Goal: Go to known website: Go to known website

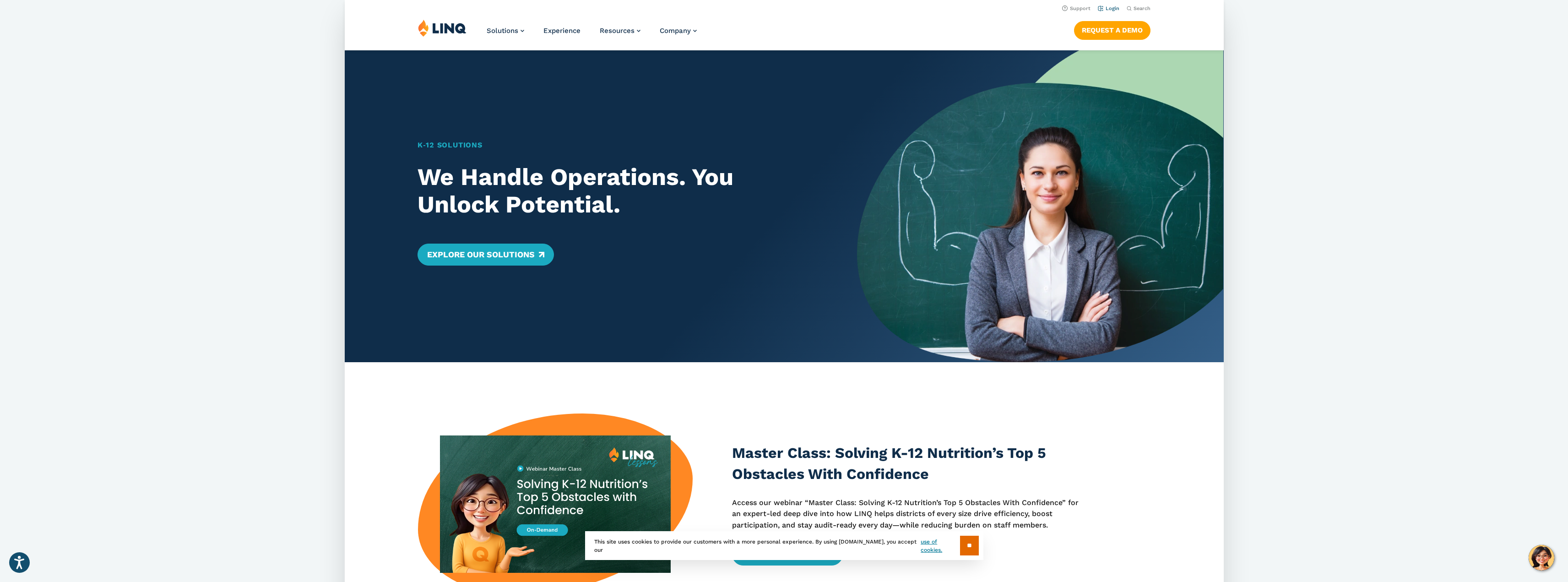
click at [1111, 8] on link "Login" at bounding box center [1108, 8] width 21 height 6
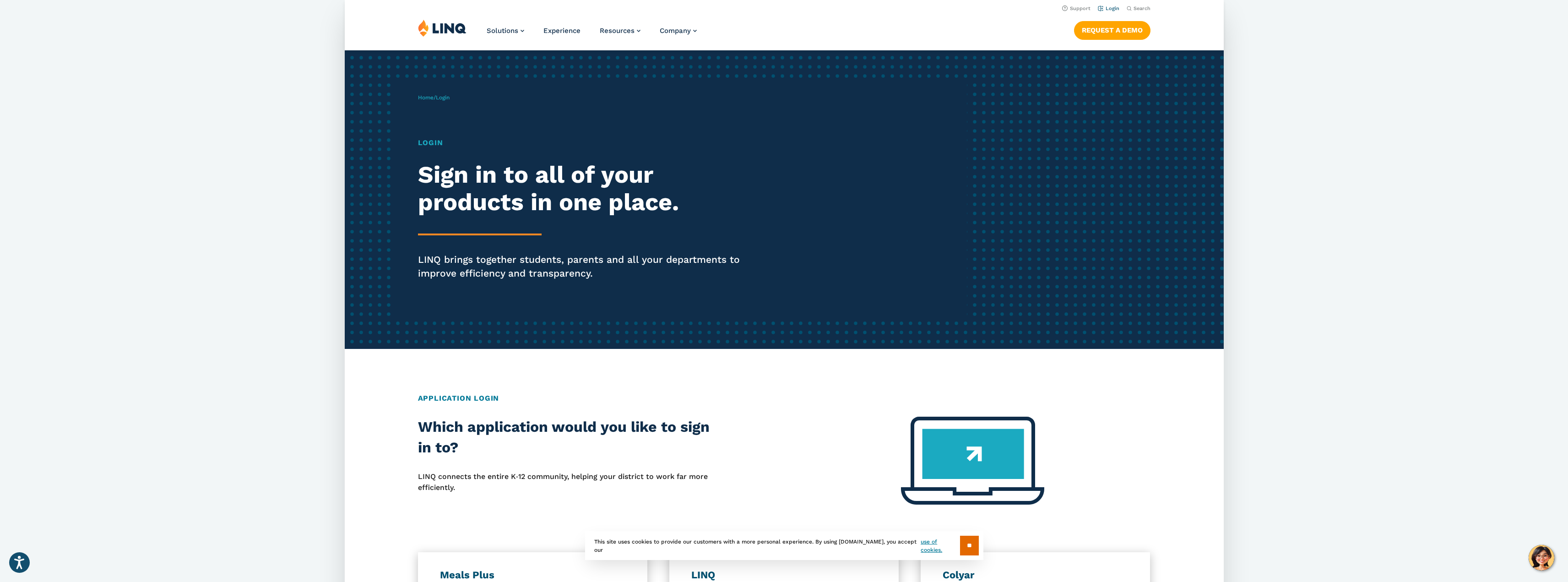
click at [1111, 7] on link "Login" at bounding box center [1108, 8] width 21 height 6
click at [463, 101] on div "Home / Login Login Sign in to all of your products in one place. LINQ brings to…" at bounding box center [693, 199] width 550 height 235
click at [425, 144] on h1 "Login" at bounding box center [587, 143] width 339 height 11
click at [428, 99] on link "Home" at bounding box center [425, 98] width 15 height 7
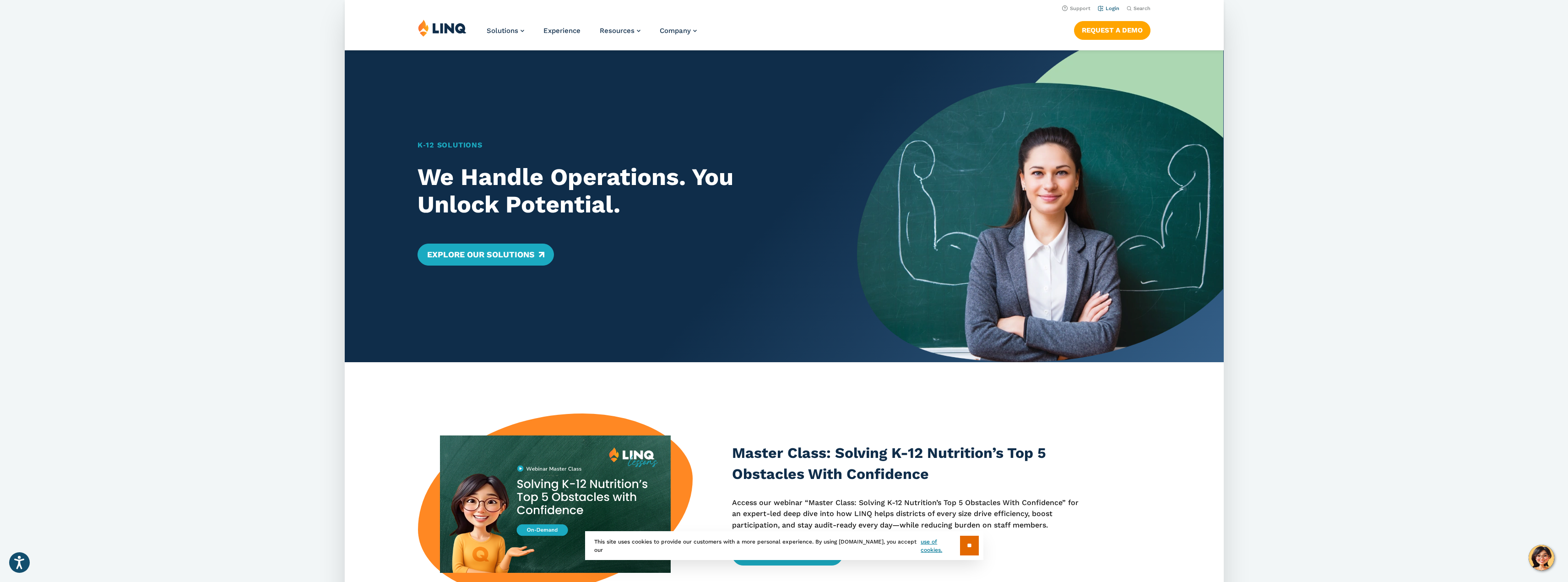
click at [1109, 8] on link "Login" at bounding box center [1108, 8] width 21 height 6
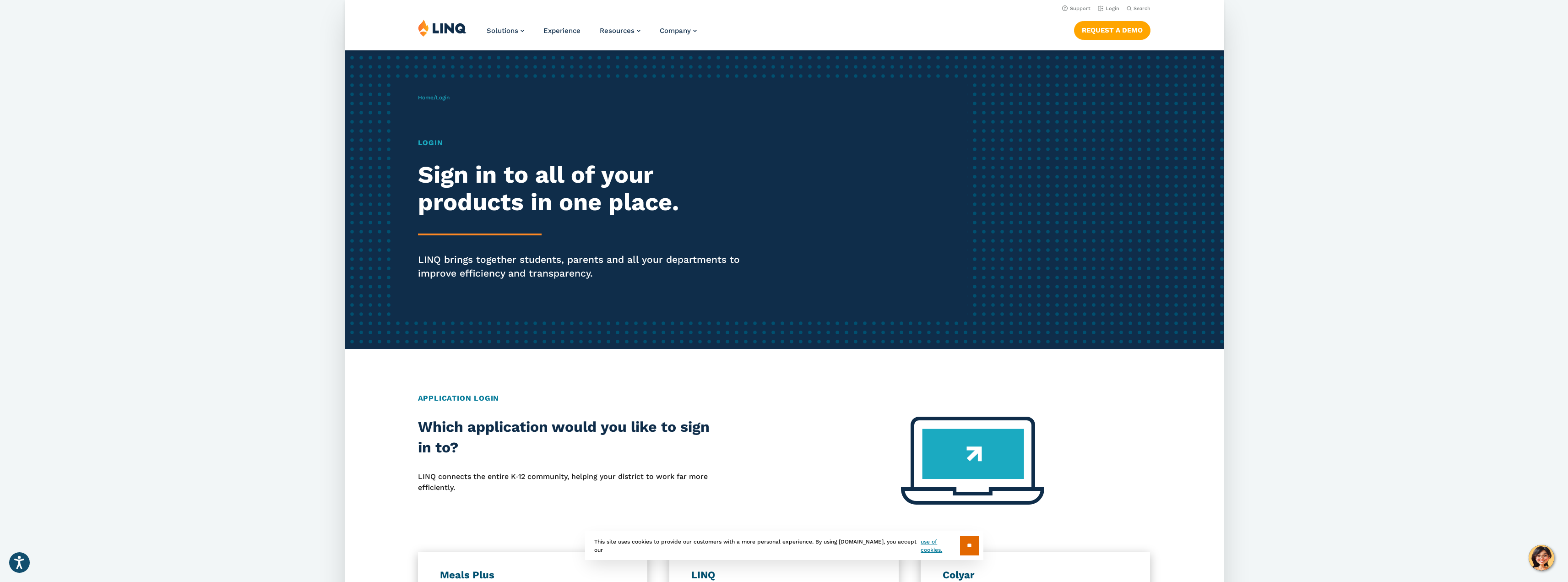
click at [433, 146] on h1 "Login" at bounding box center [587, 143] width 339 height 11
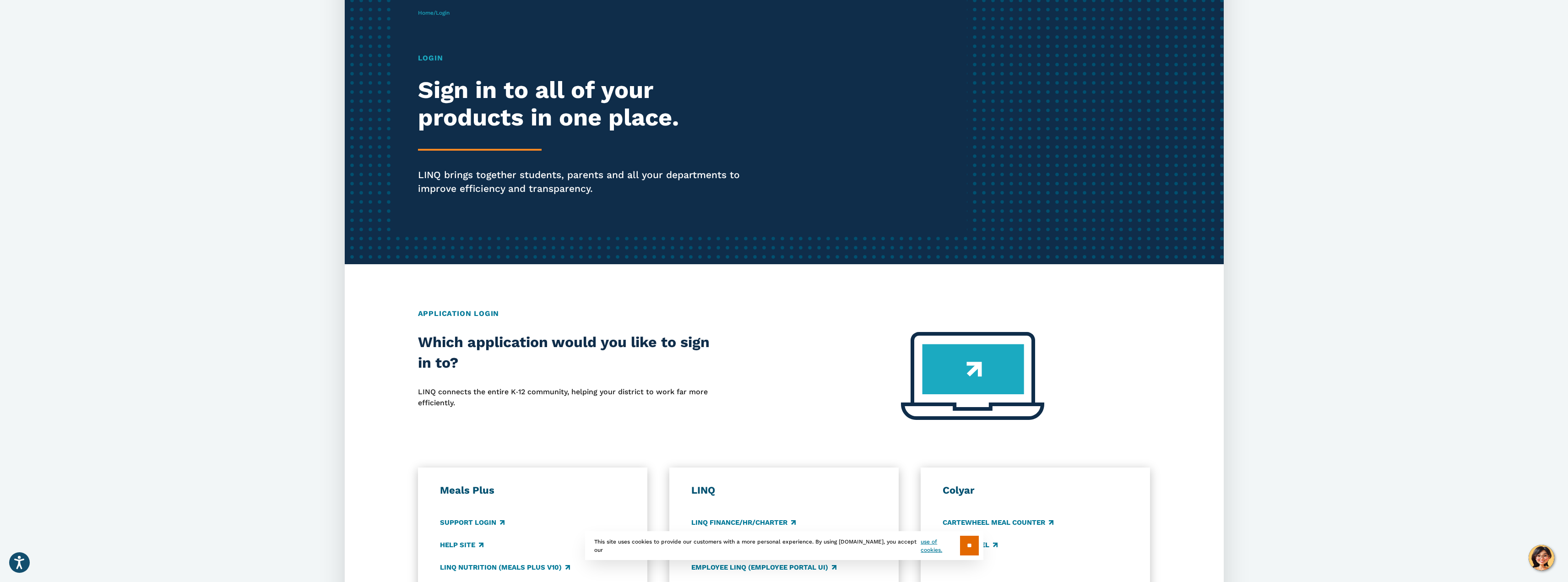
scroll to position [92, 0]
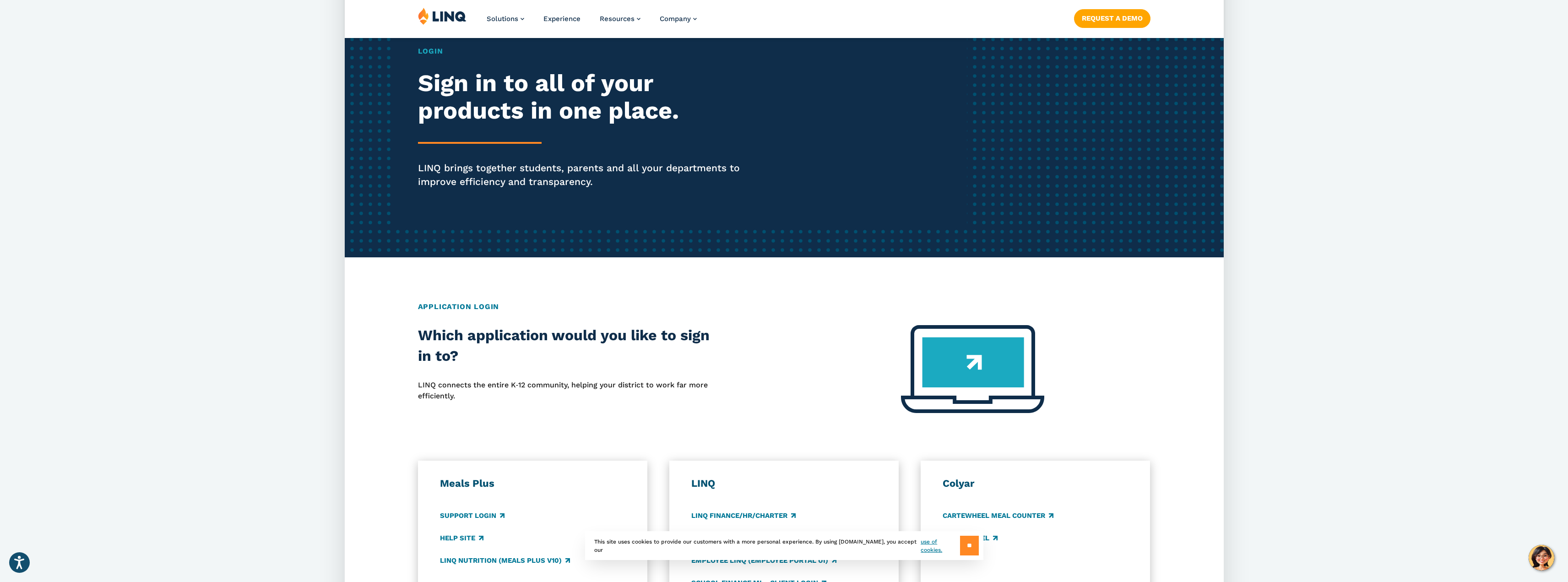
click at [964, 548] on input "**" at bounding box center [970, 545] width 19 height 19
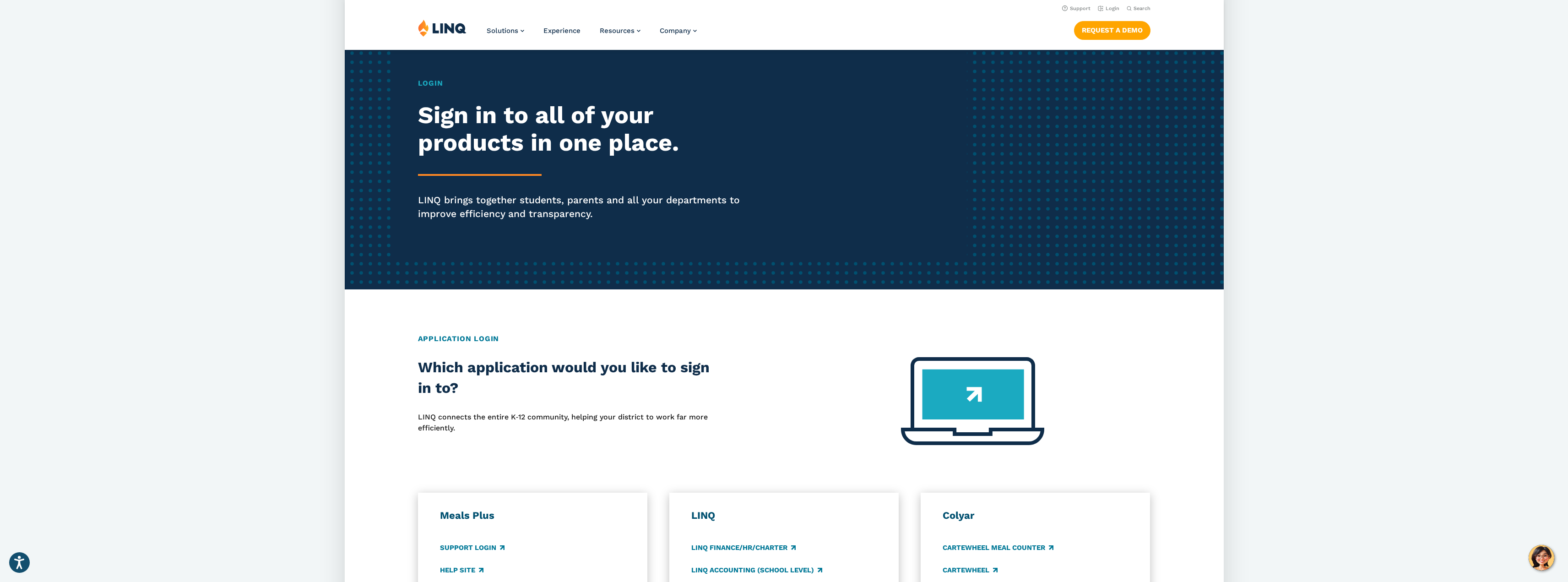
scroll to position [0, 0]
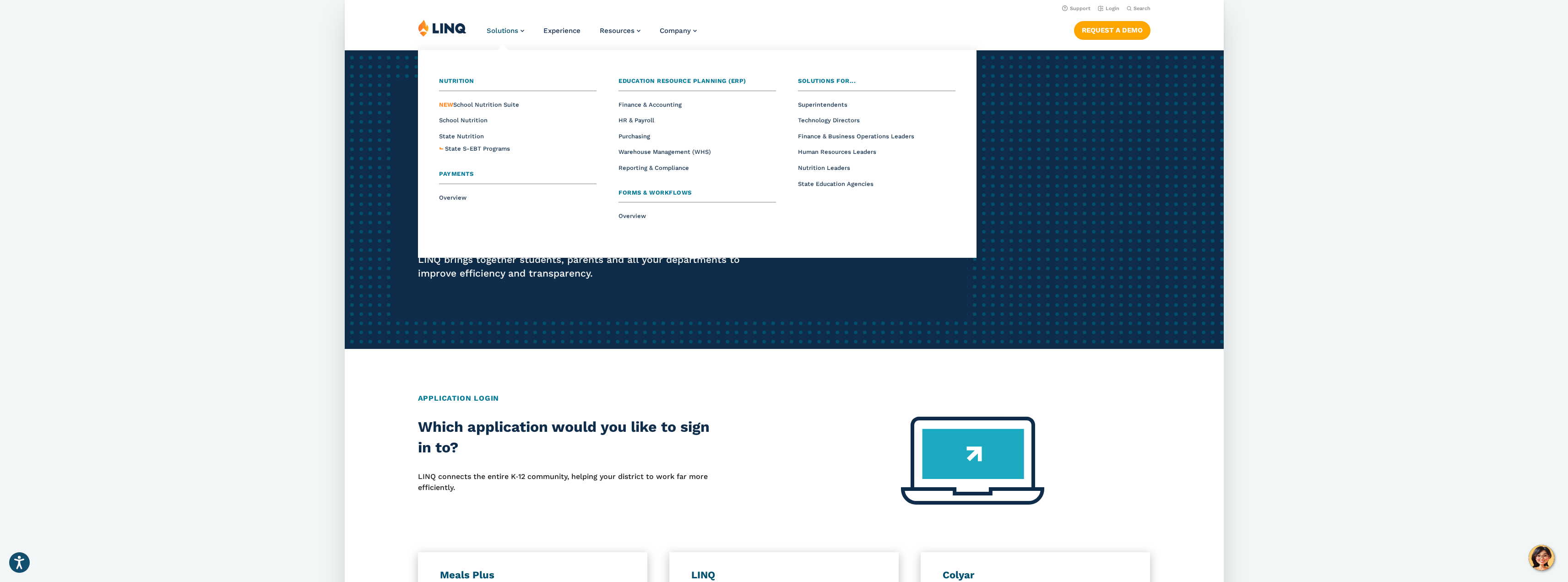
click at [457, 82] on span "Nutrition" at bounding box center [456, 81] width 35 height 7
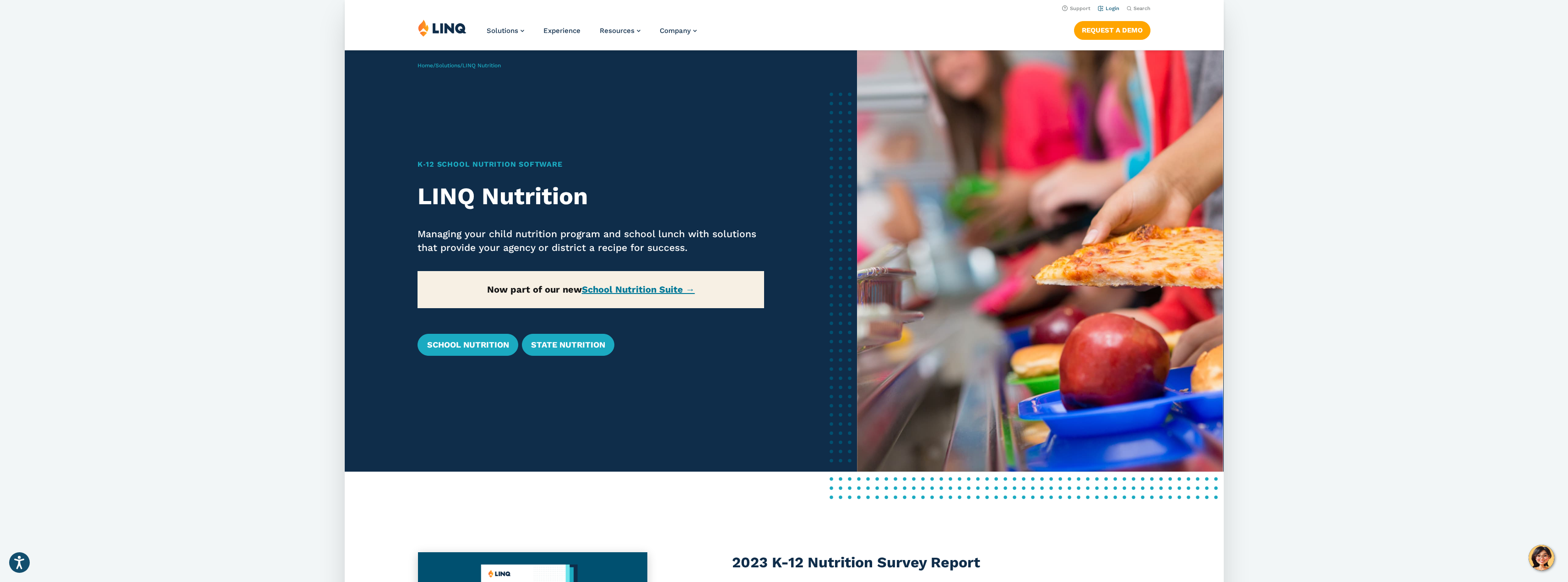
click at [1113, 9] on link "Login" at bounding box center [1108, 8] width 21 height 6
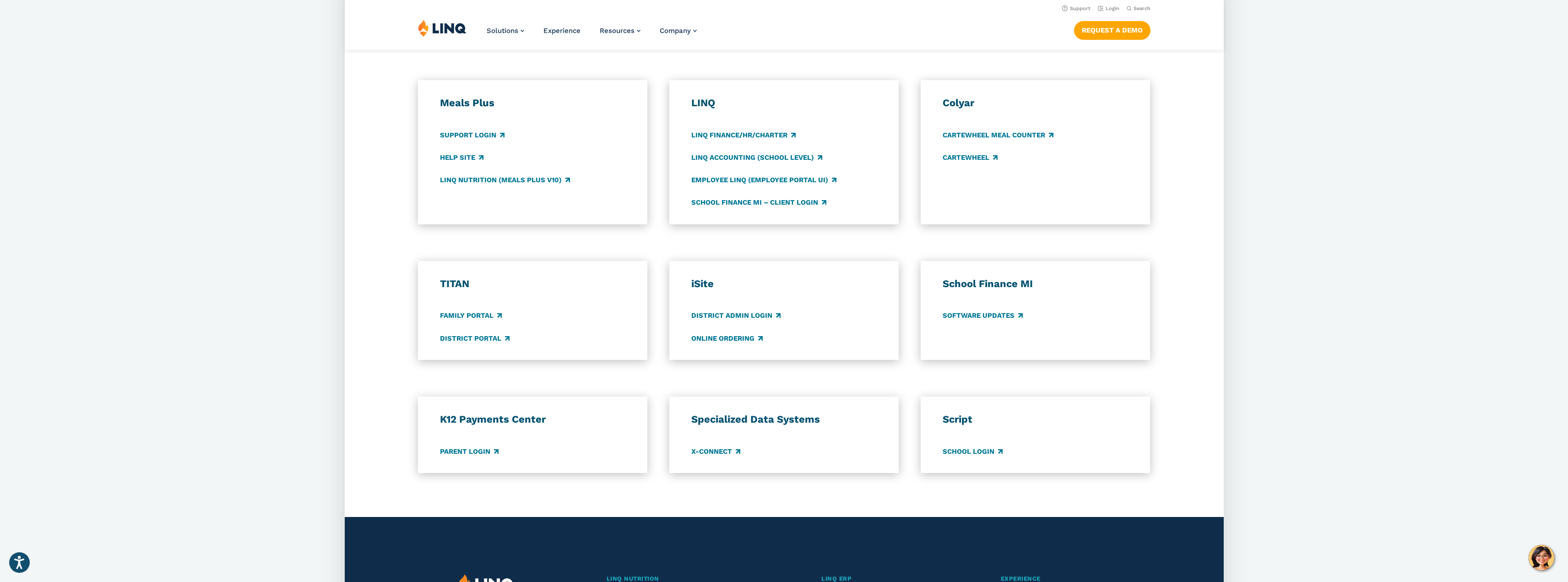
scroll to position [458, 0]
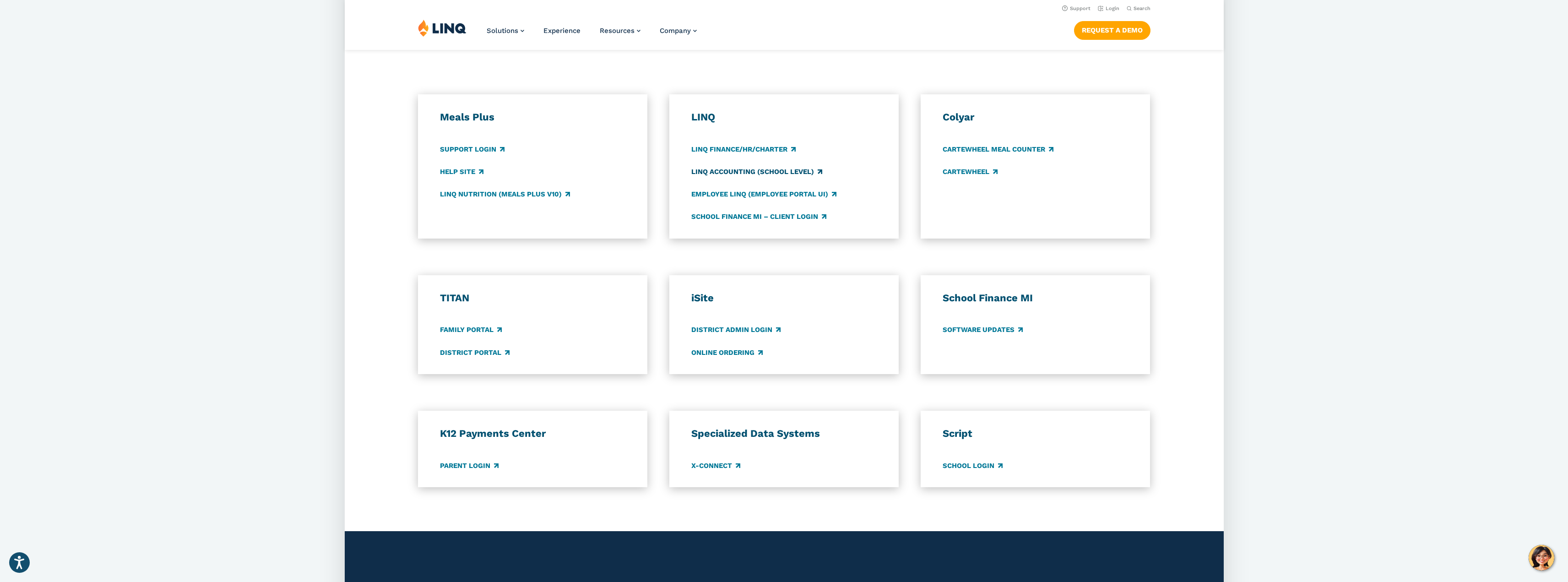
click at [739, 171] on link "LINQ Accounting (school level)" at bounding box center [757, 172] width 131 height 10
